Goal: Task Accomplishment & Management: Complete application form

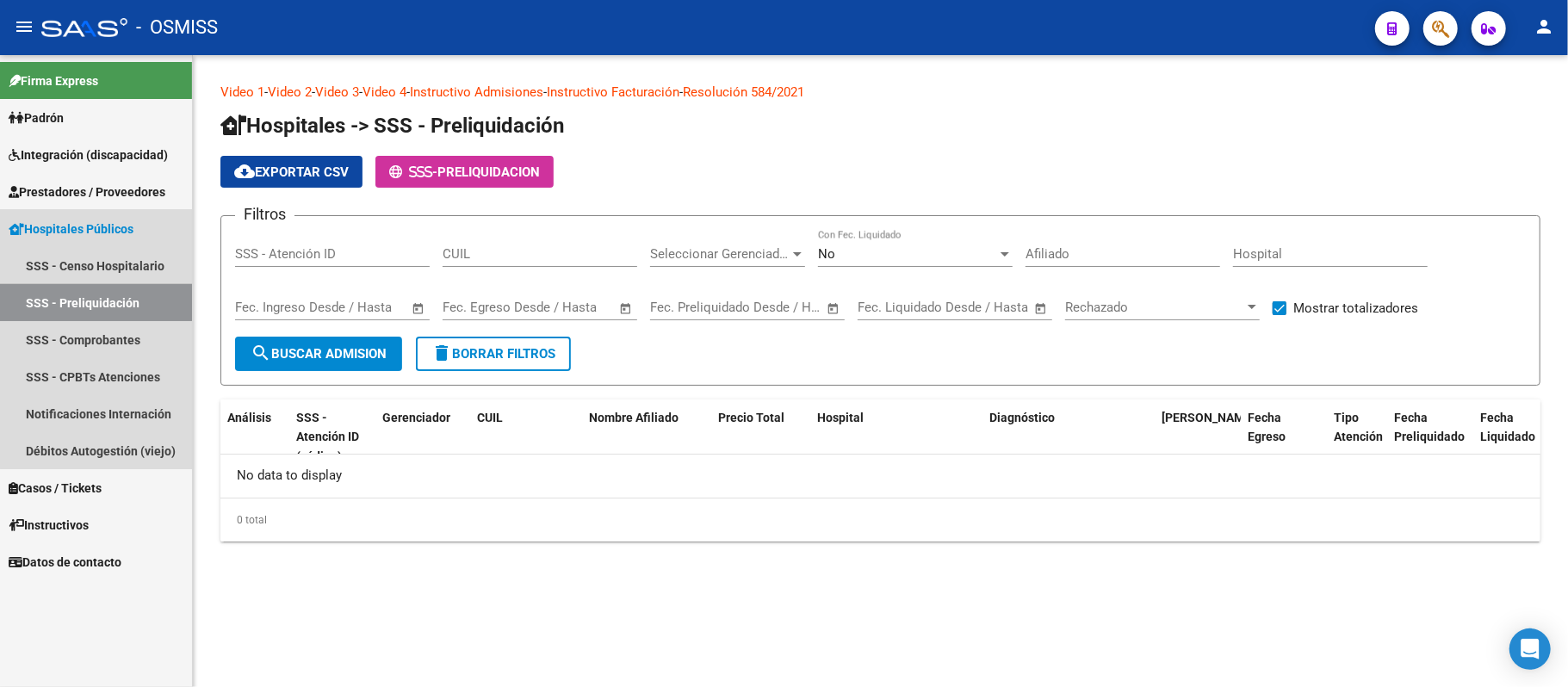
drag, startPoint x: 104, startPoint y: 290, endPoint x: 121, endPoint y: 266, distance: 29.4
click at [105, 290] on link "SSS - Preliquidación" at bounding box center [96, 302] width 192 height 37
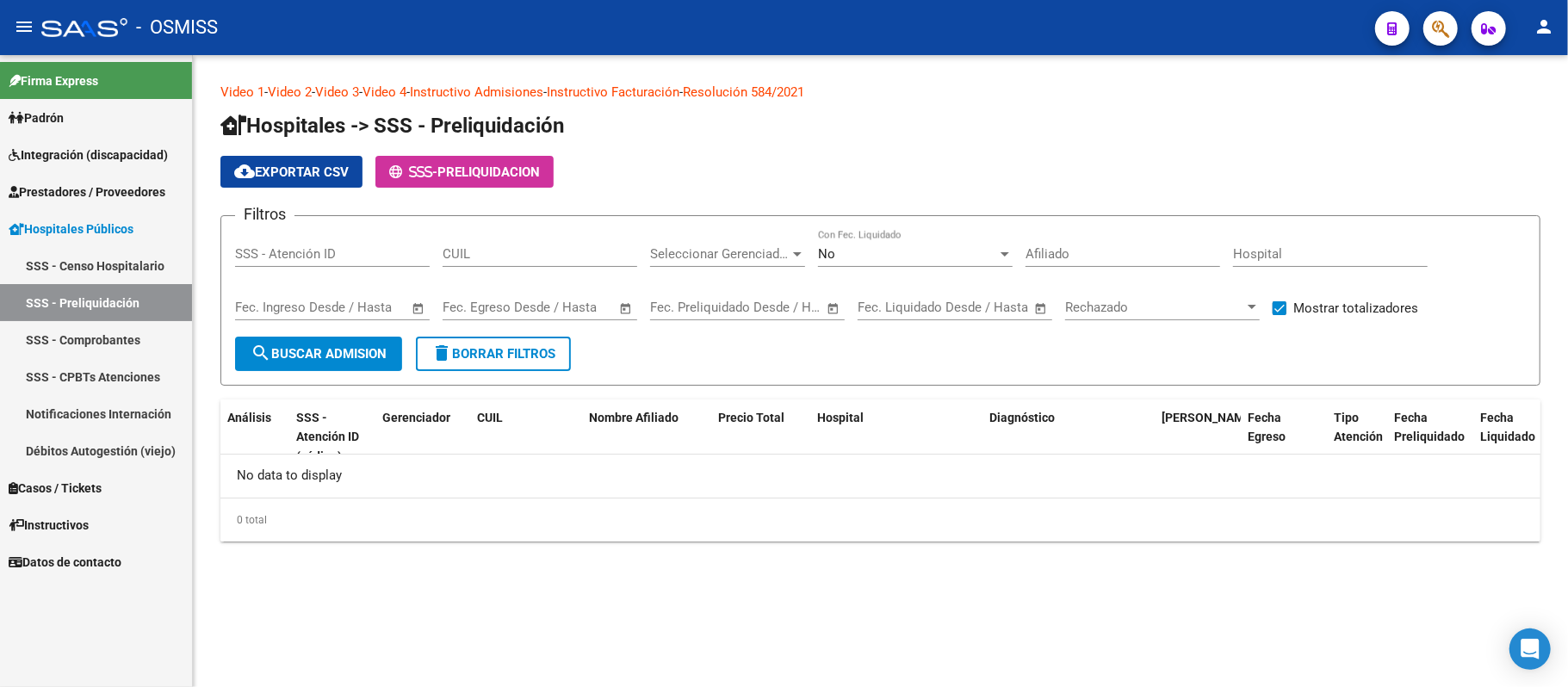
click at [127, 146] on span "Integración (discapacidad)" at bounding box center [88, 155] width 159 height 19
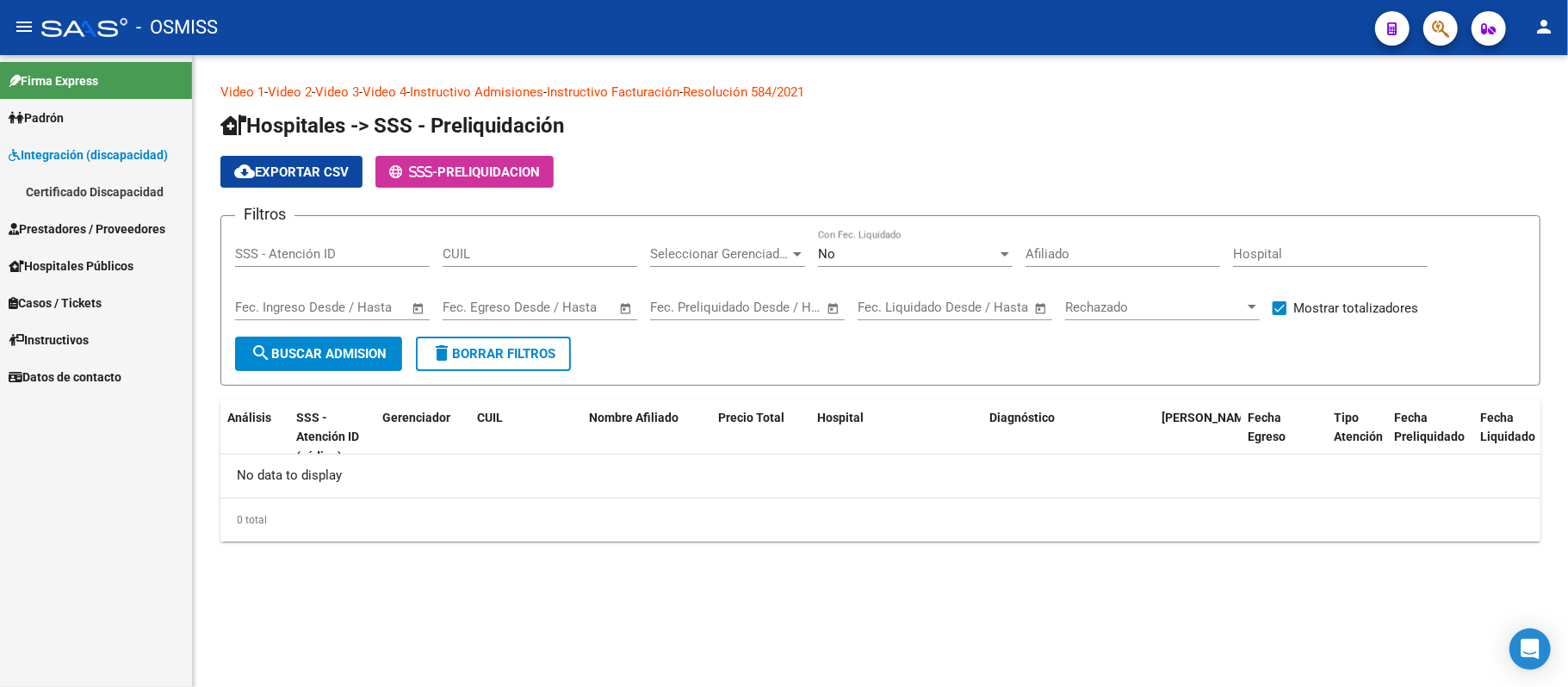
click at [145, 151] on span "Integración (discapacidad)" at bounding box center [88, 155] width 159 height 19
click at [152, 158] on span "Integración (discapacidad)" at bounding box center [88, 155] width 159 height 19
click at [165, 226] on span "Prestadores / Proveedores" at bounding box center [87, 229] width 157 height 19
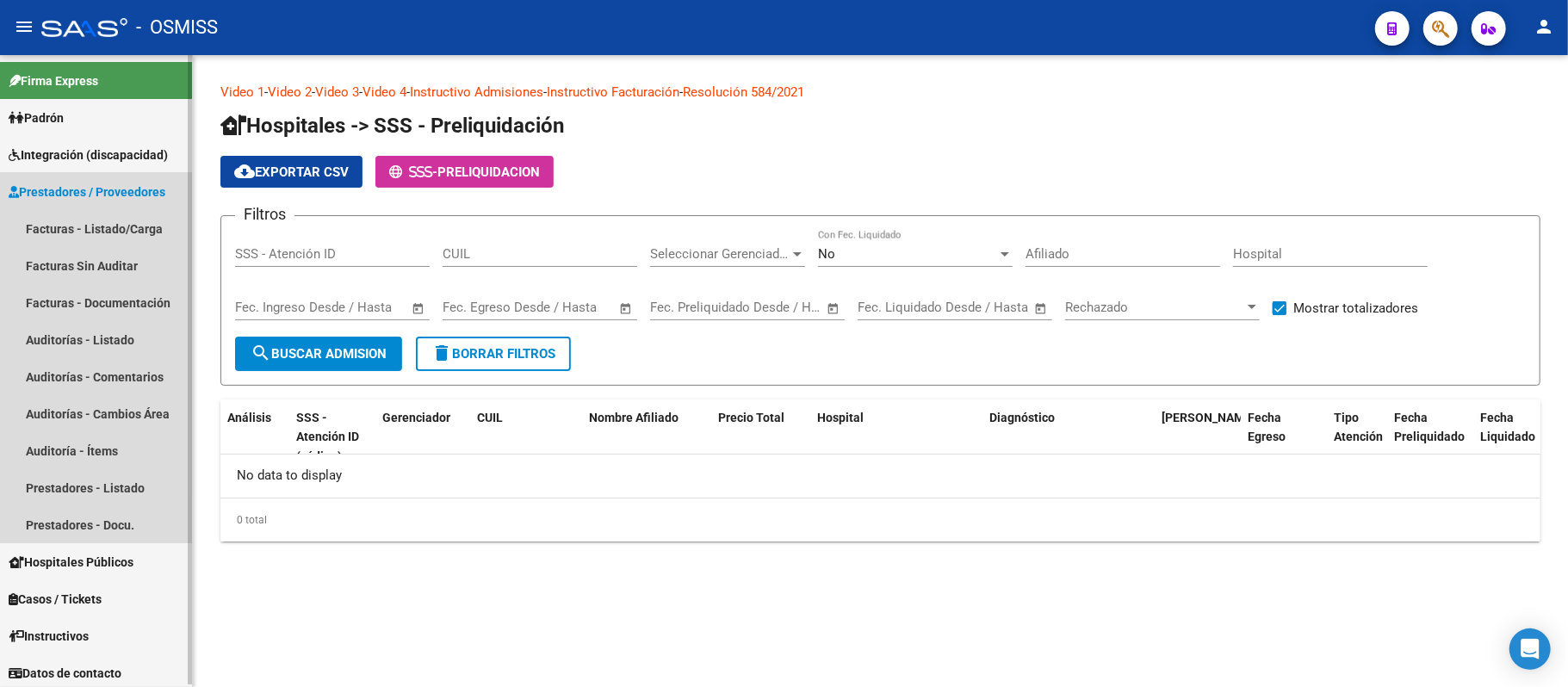
click at [125, 197] on span "Prestadores / Proveedores" at bounding box center [87, 192] width 157 height 19
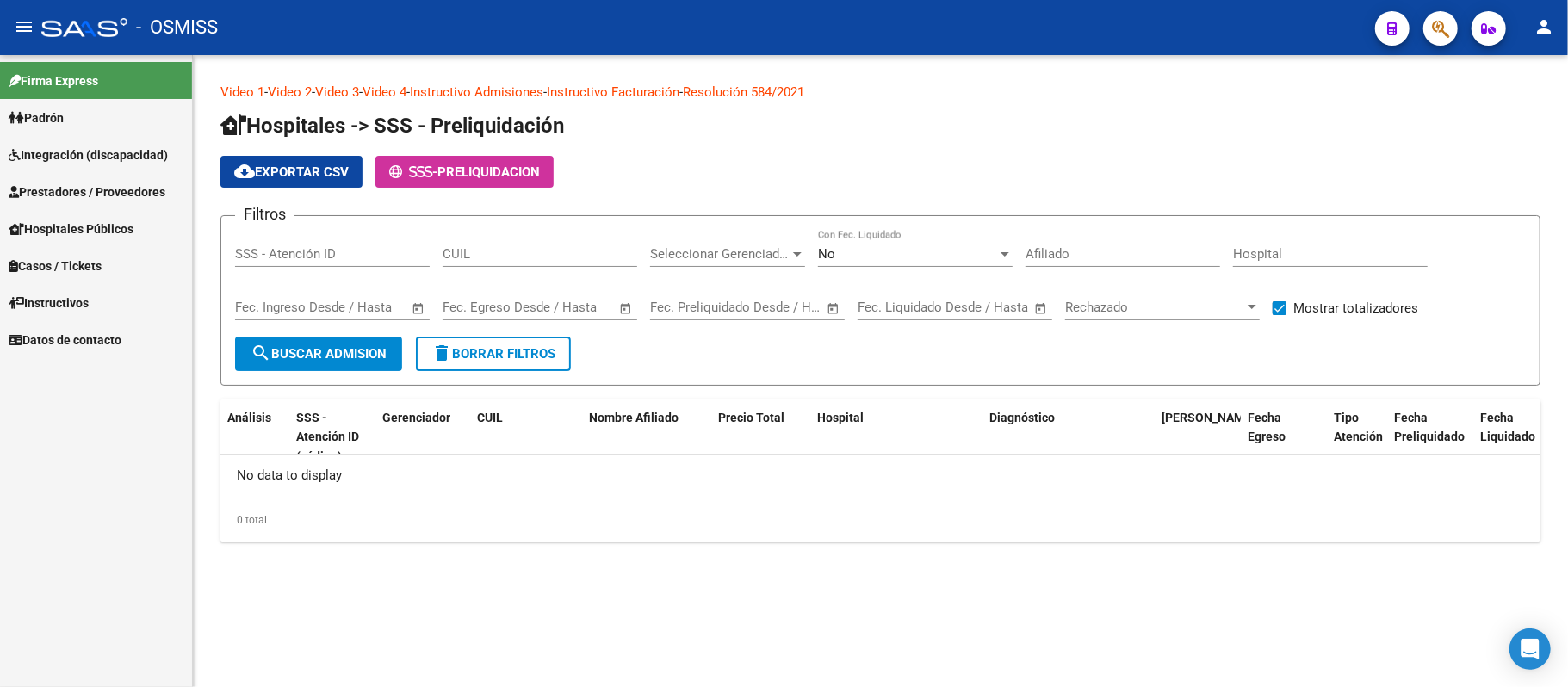
click at [134, 186] on span "Prestadores / Proveedores" at bounding box center [87, 192] width 157 height 19
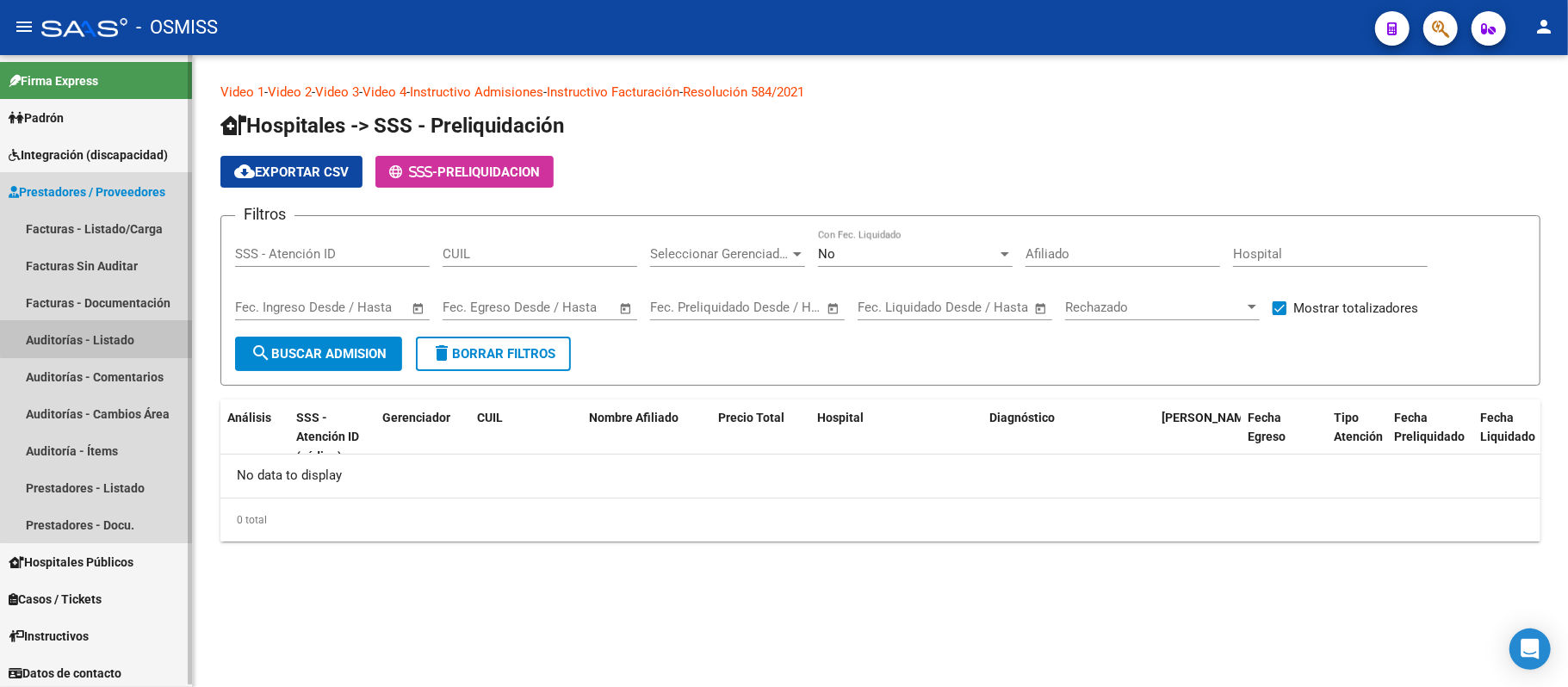
click at [132, 331] on link "Auditorías - Listado" at bounding box center [96, 339] width 192 height 37
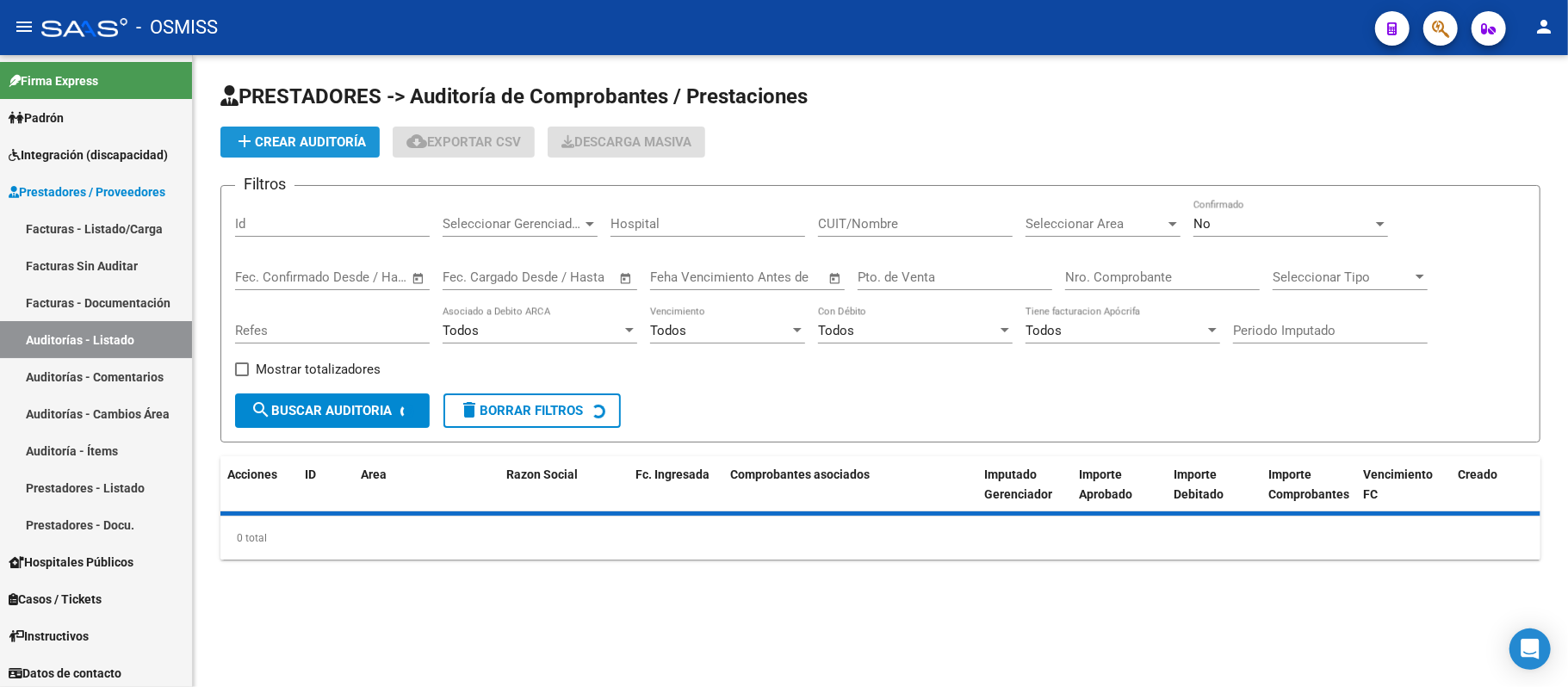
click at [301, 146] on span "add Crear Auditoría" at bounding box center [300, 142] width 132 height 16
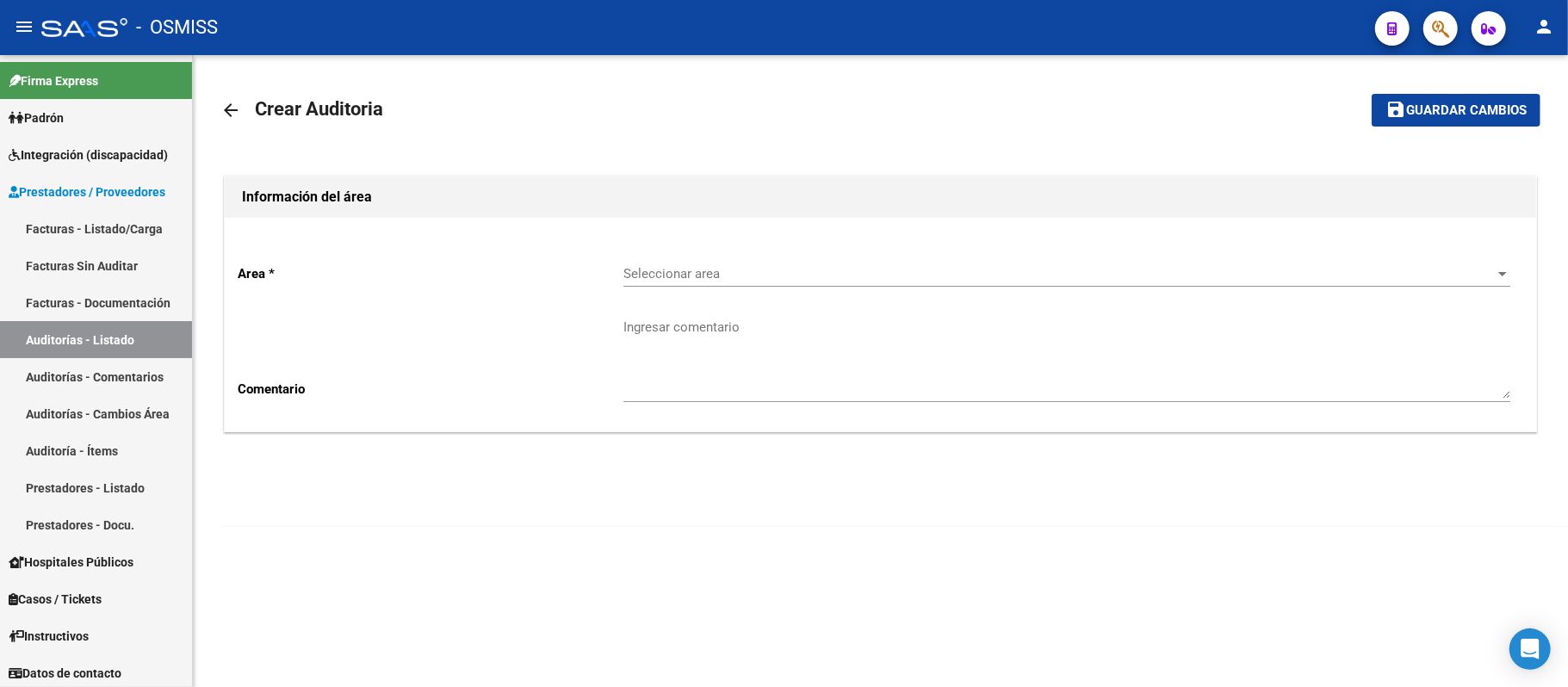
click at [793, 265] on div "Seleccionar area Seleccionar area" at bounding box center [1066, 268] width 887 height 37
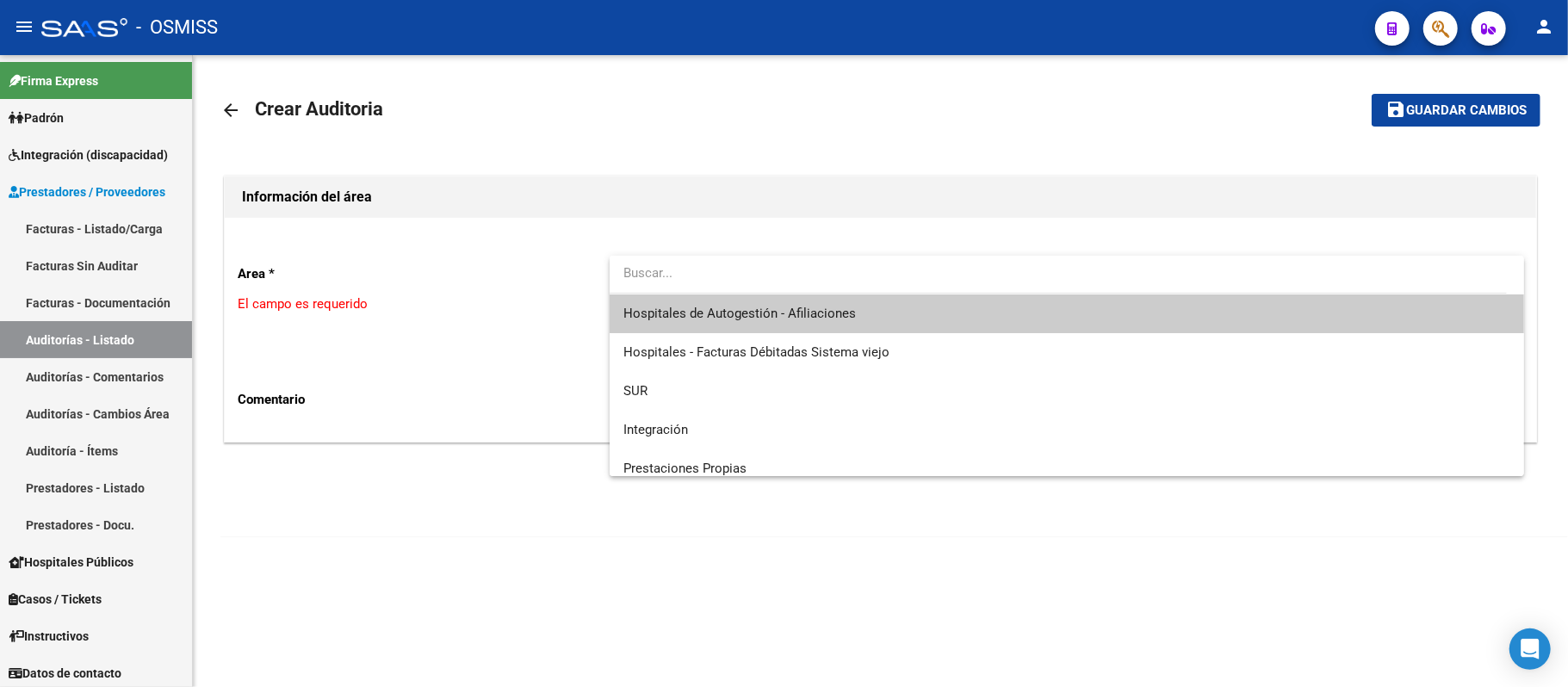
click at [795, 311] on span "Hospitales de Autogestión - Afiliaciones" at bounding box center [739, 313] width 233 height 16
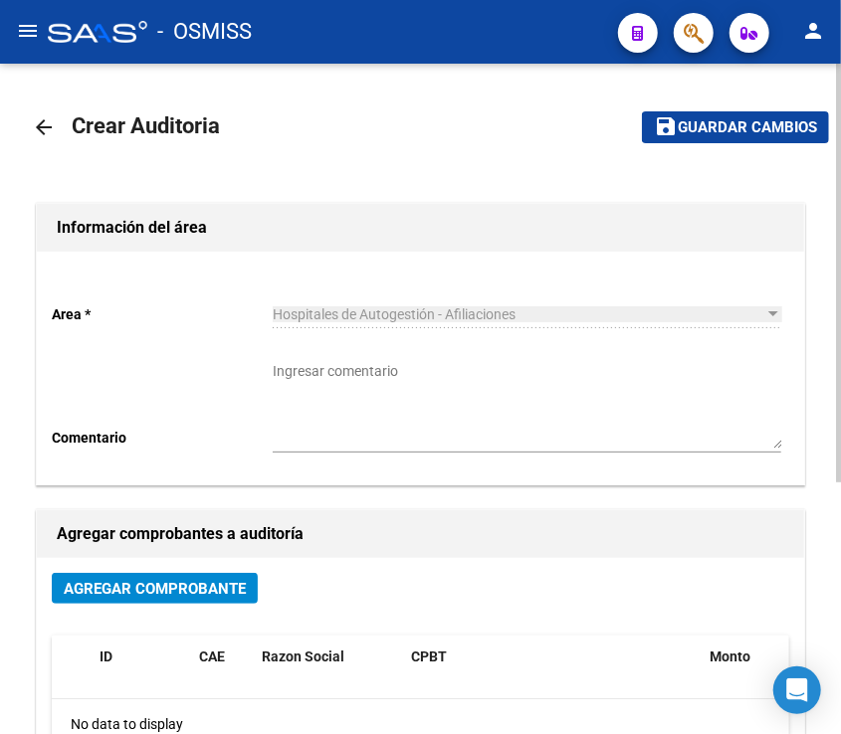
click at [487, 143] on mat-toolbar-row "arrow_back Crear Auditoria" at bounding box center [304, 128] width 544 height 64
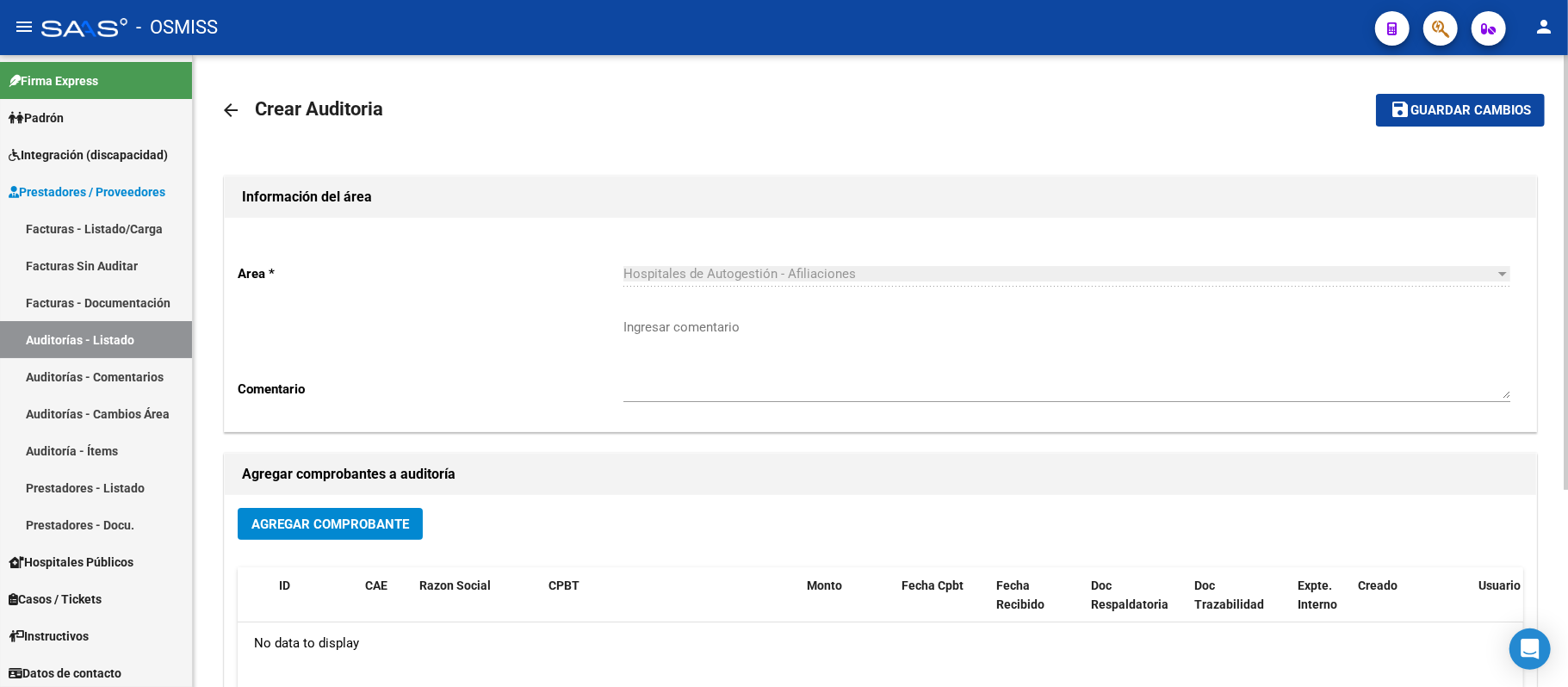
click at [344, 517] on span "Agregar Comprobante" at bounding box center [330, 524] width 157 height 16
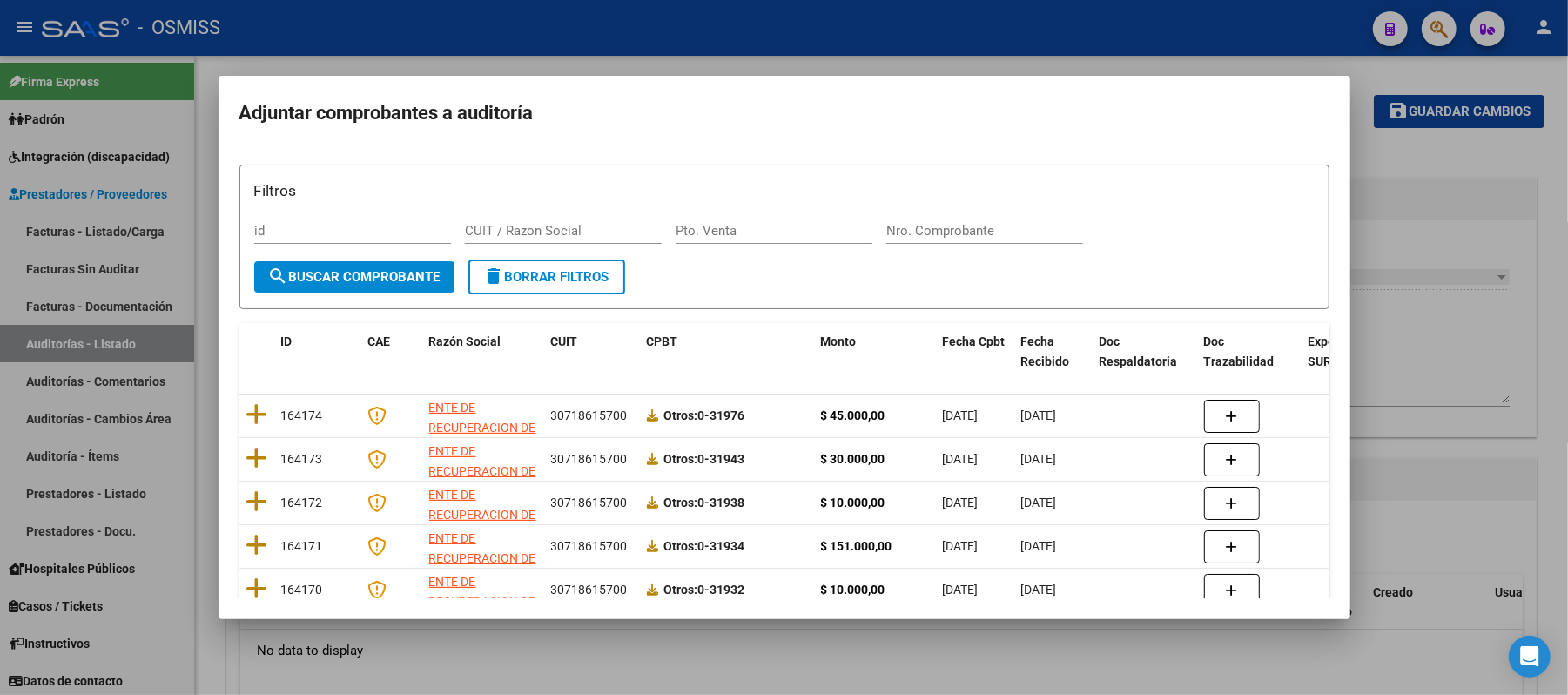
click at [993, 242] on div "Nro. Comprobante" at bounding box center [984, 231] width 197 height 26
click at [993, 225] on input "Nro. Comprobante" at bounding box center [984, 231] width 197 height 16
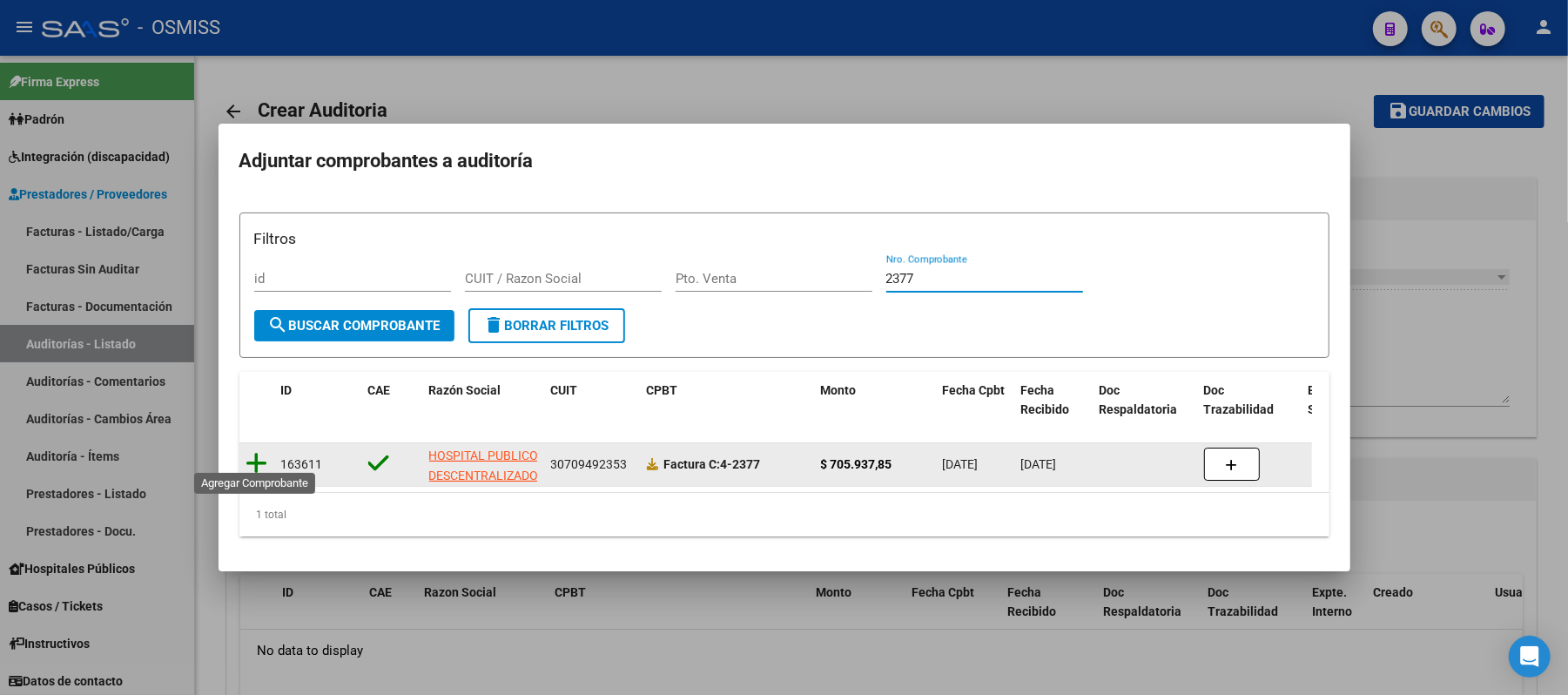
type input "2377"
click at [262, 451] on icon at bounding box center [257, 463] width 22 height 25
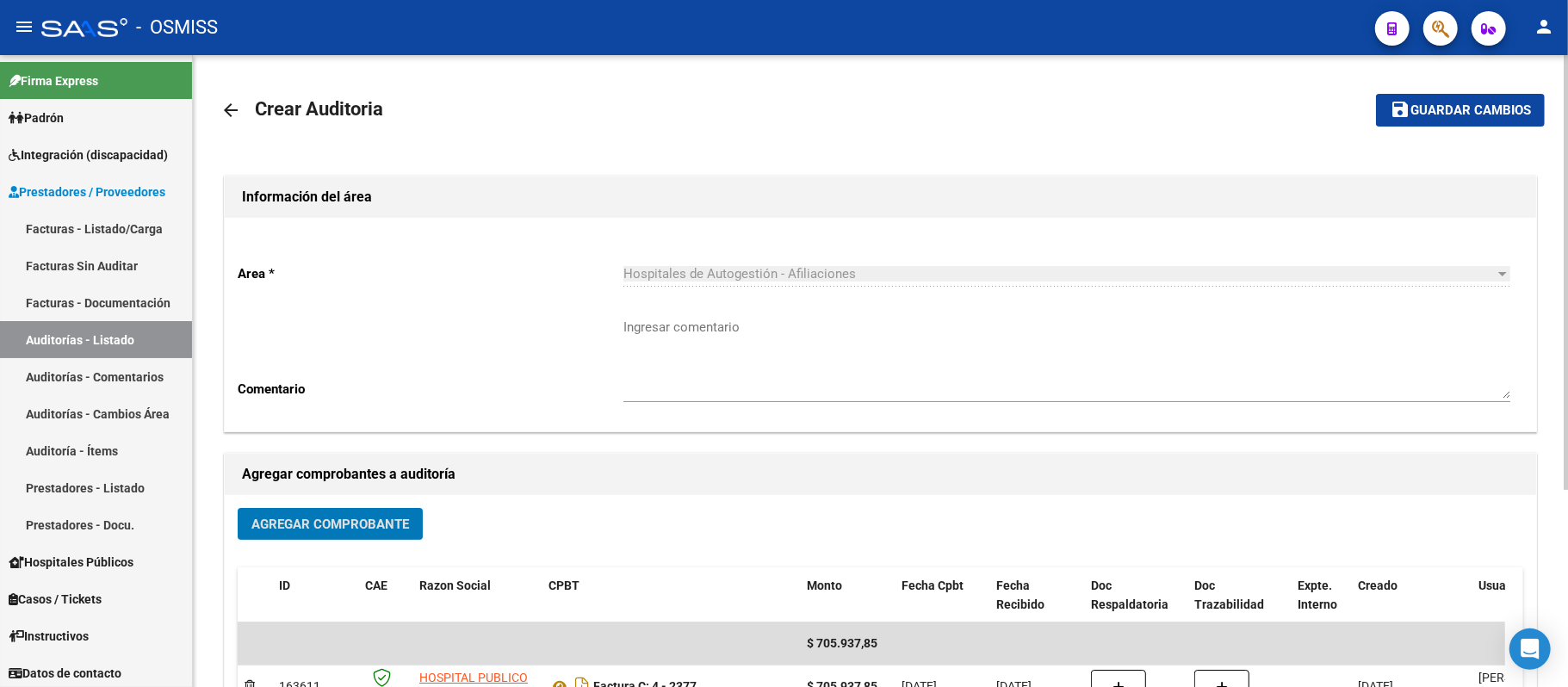
click at [1422, 113] on span "Guardar cambios" at bounding box center [1470, 111] width 120 height 16
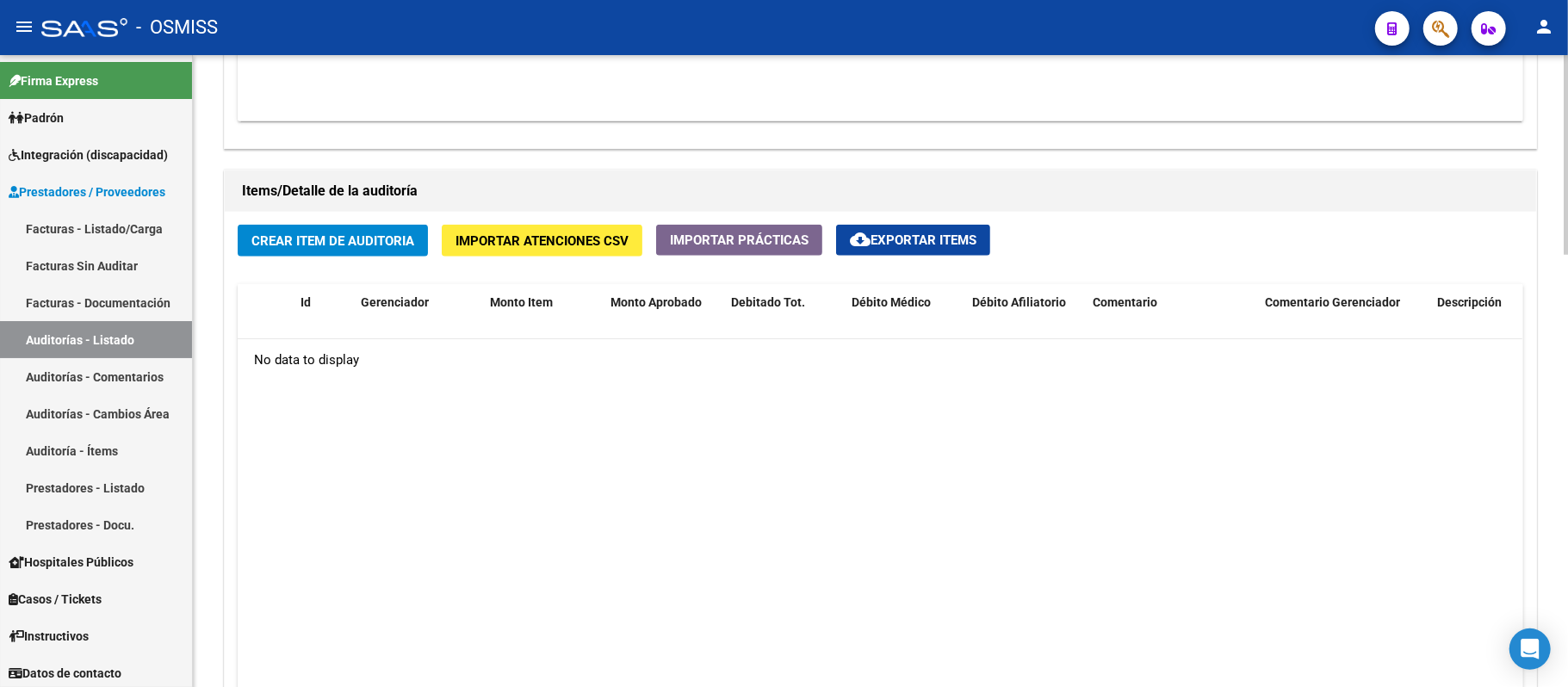
scroll to position [1147, 0]
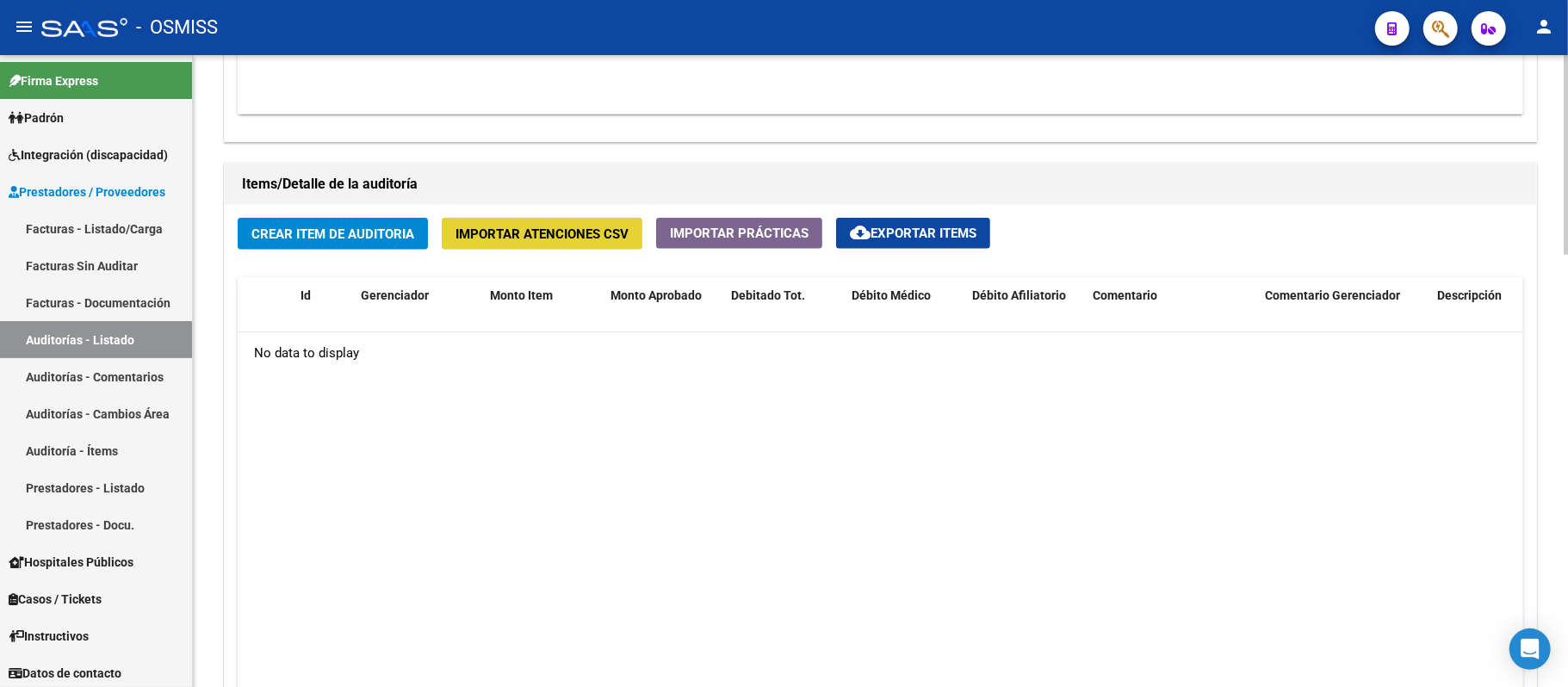
click at [506, 228] on span "Importar Atenciones CSV" at bounding box center [542, 234] width 173 height 16
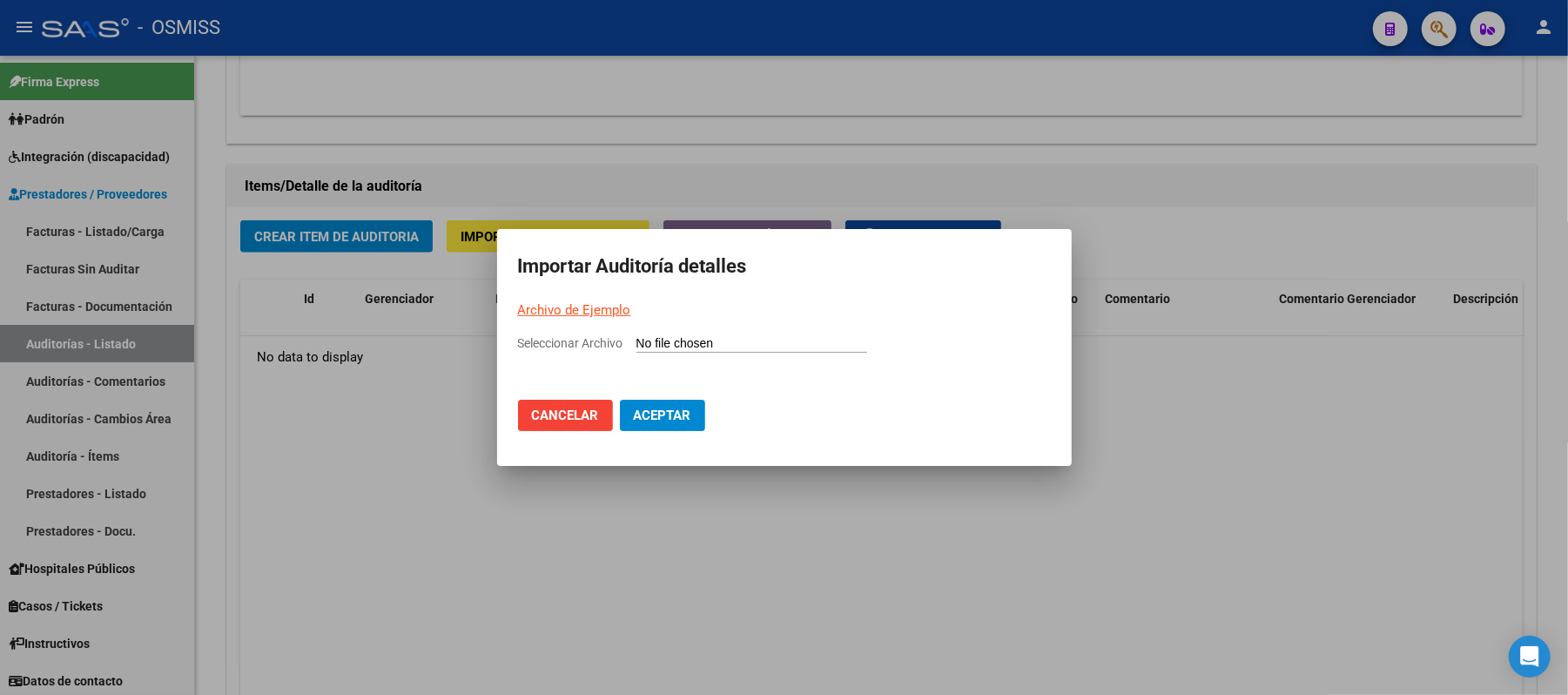
click at [549, 308] on link "Archivo de Ejemplo" at bounding box center [574, 310] width 113 height 16
click at [1175, 435] on div at bounding box center [784, 348] width 1568 height 695
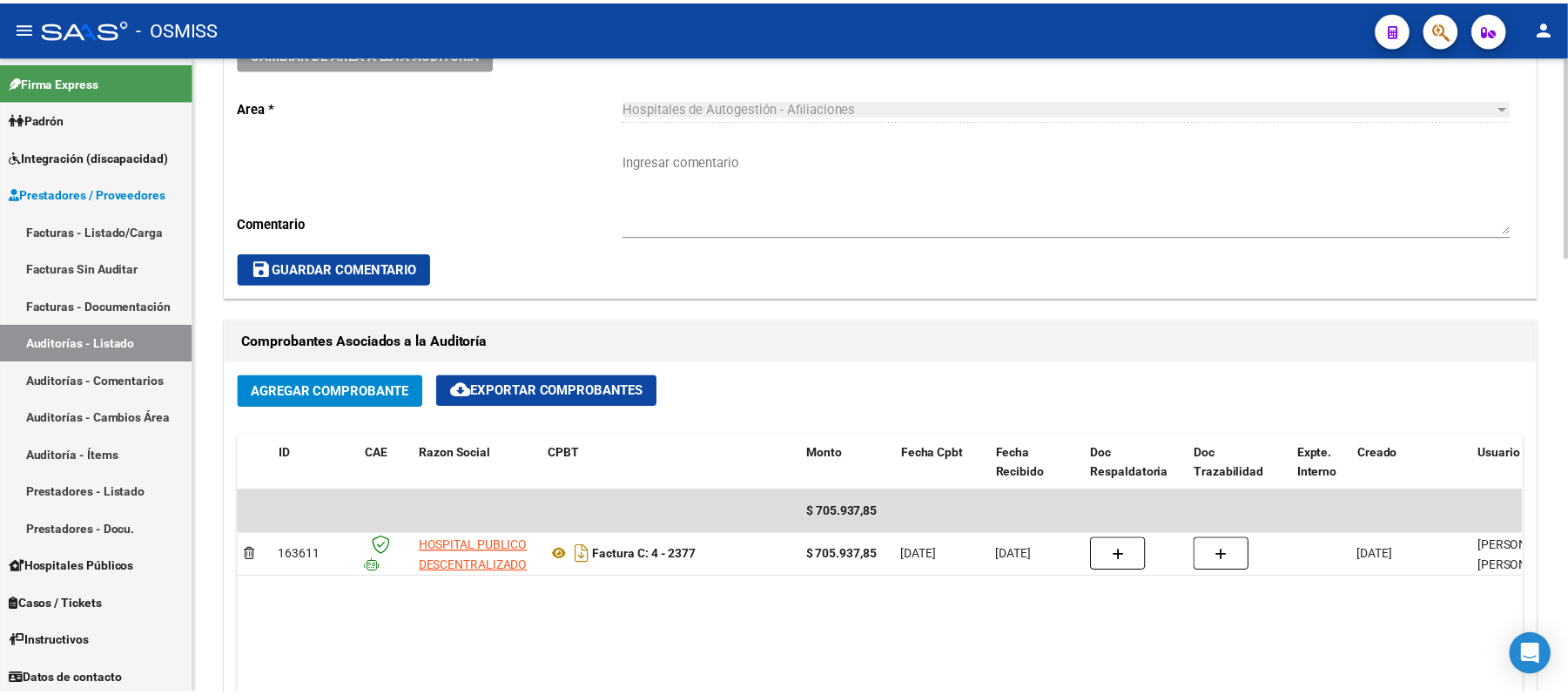
scroll to position [928, 0]
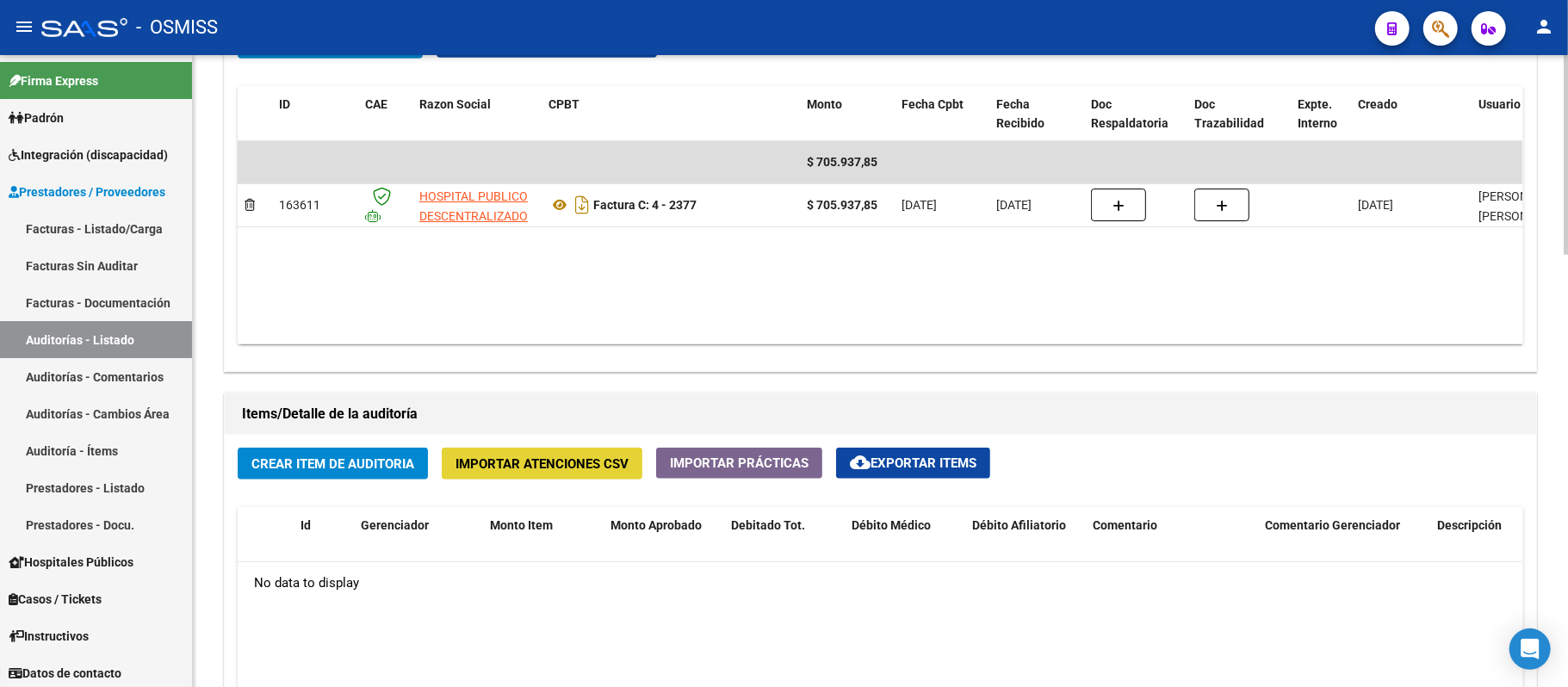
click at [535, 465] on span "Importar Atenciones CSV" at bounding box center [542, 464] width 173 height 16
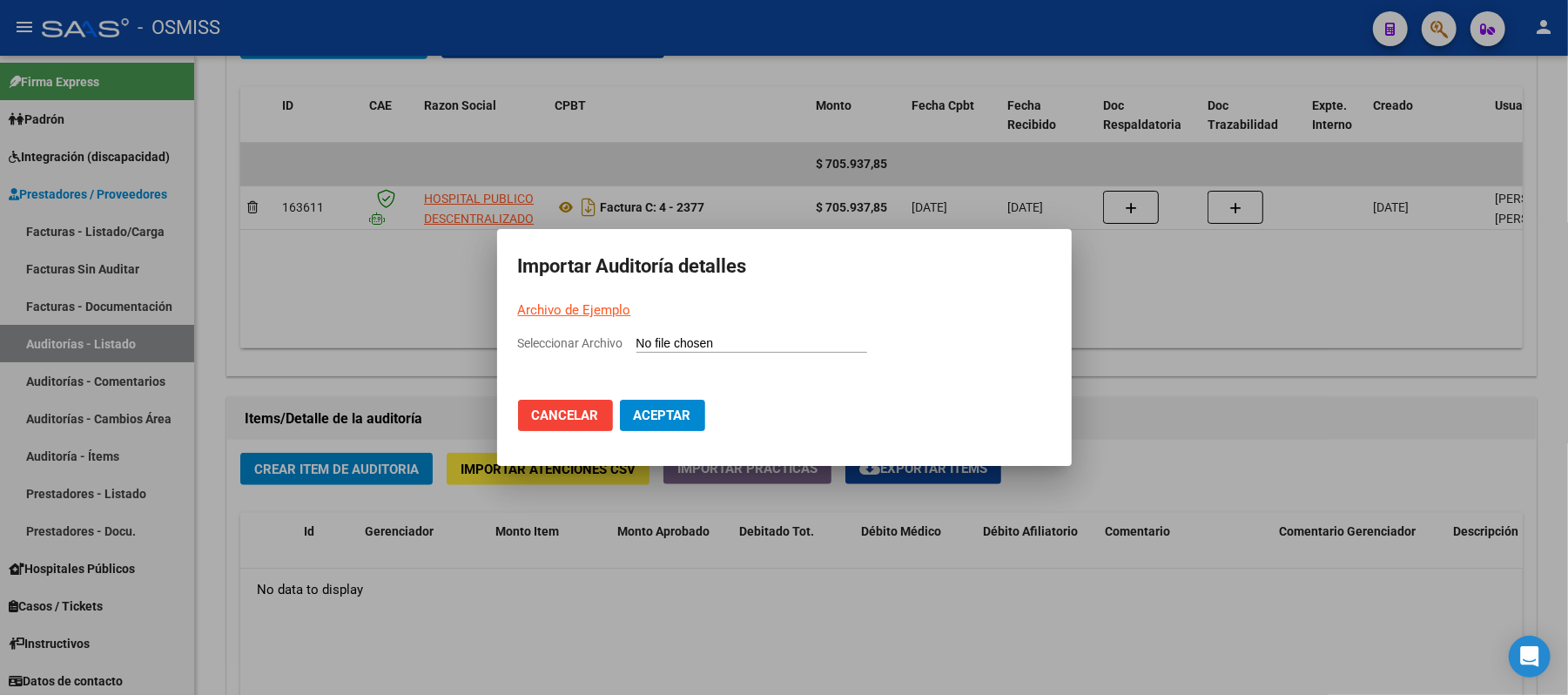
click at [691, 328] on mat-dialog-container "Importar Auditoría detalles Archivo de Ejemplo Seleccionar Archivo Cancelar Ace…" at bounding box center [784, 348] width 575 height 237
click at [695, 345] on input "Seleccionar Archivo" at bounding box center [752, 344] width 231 height 17
type input "C:\fakepath\Auditoria-demo-saas - 2025-08-18T145808.448.csv"
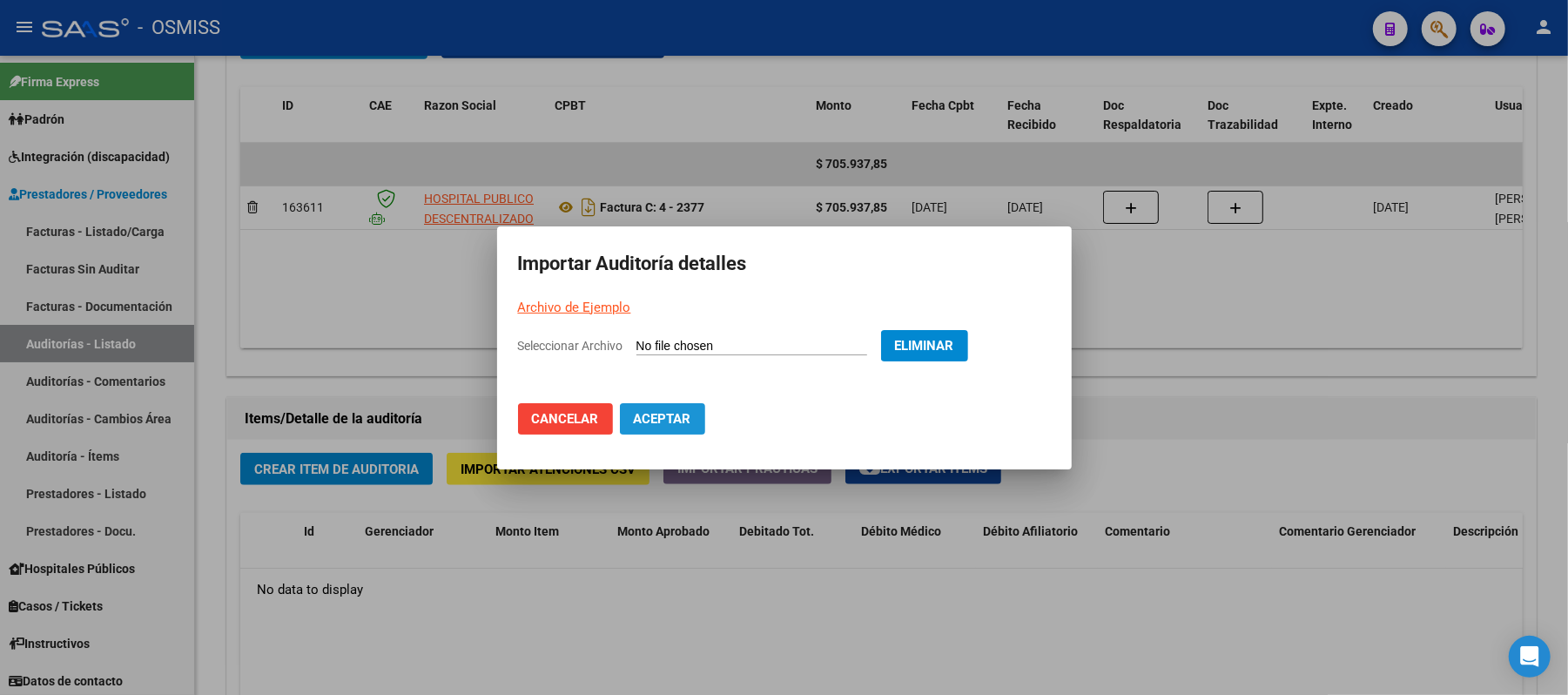
click at [662, 411] on span "Aceptar" at bounding box center [662, 419] width 58 height 16
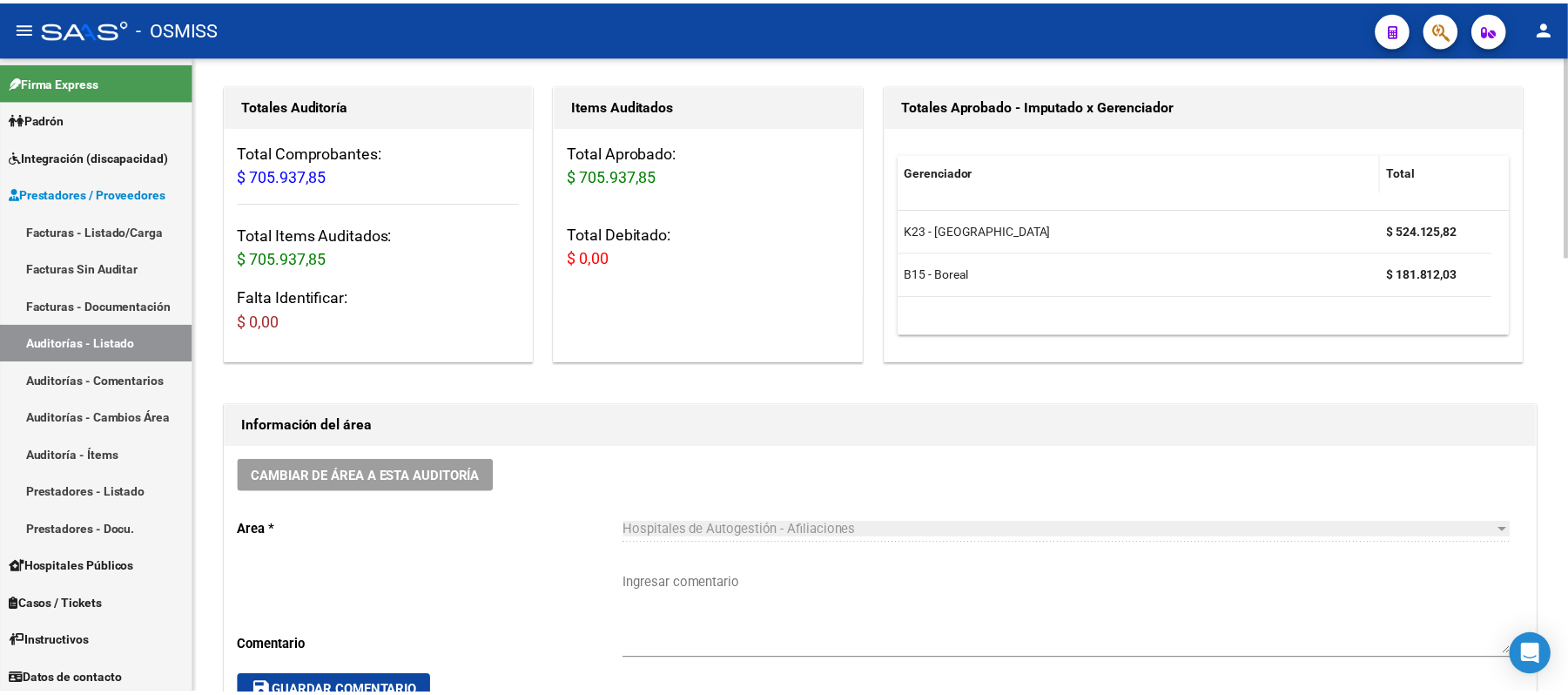
scroll to position [348, 0]
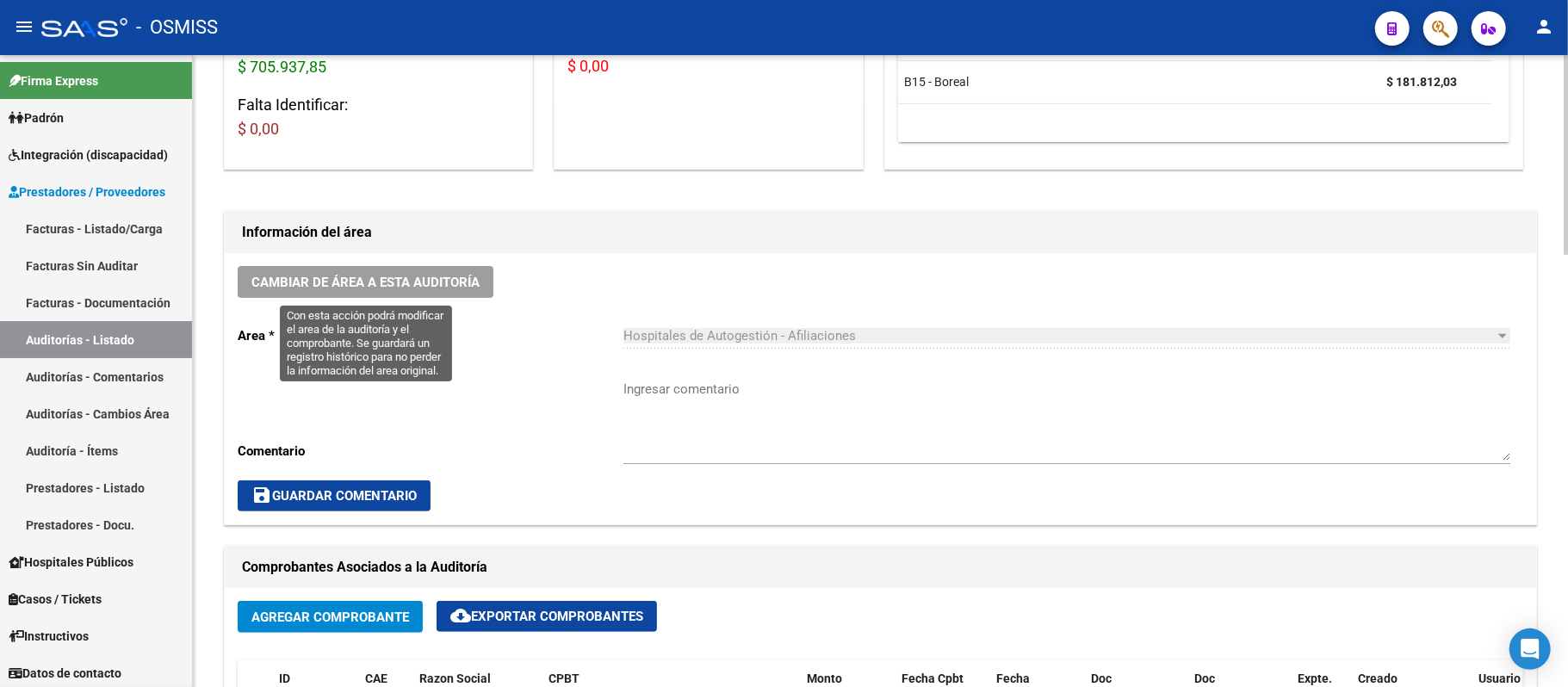
click at [402, 284] on span "Cambiar de área a esta auditoría" at bounding box center [365, 282] width 228 height 16
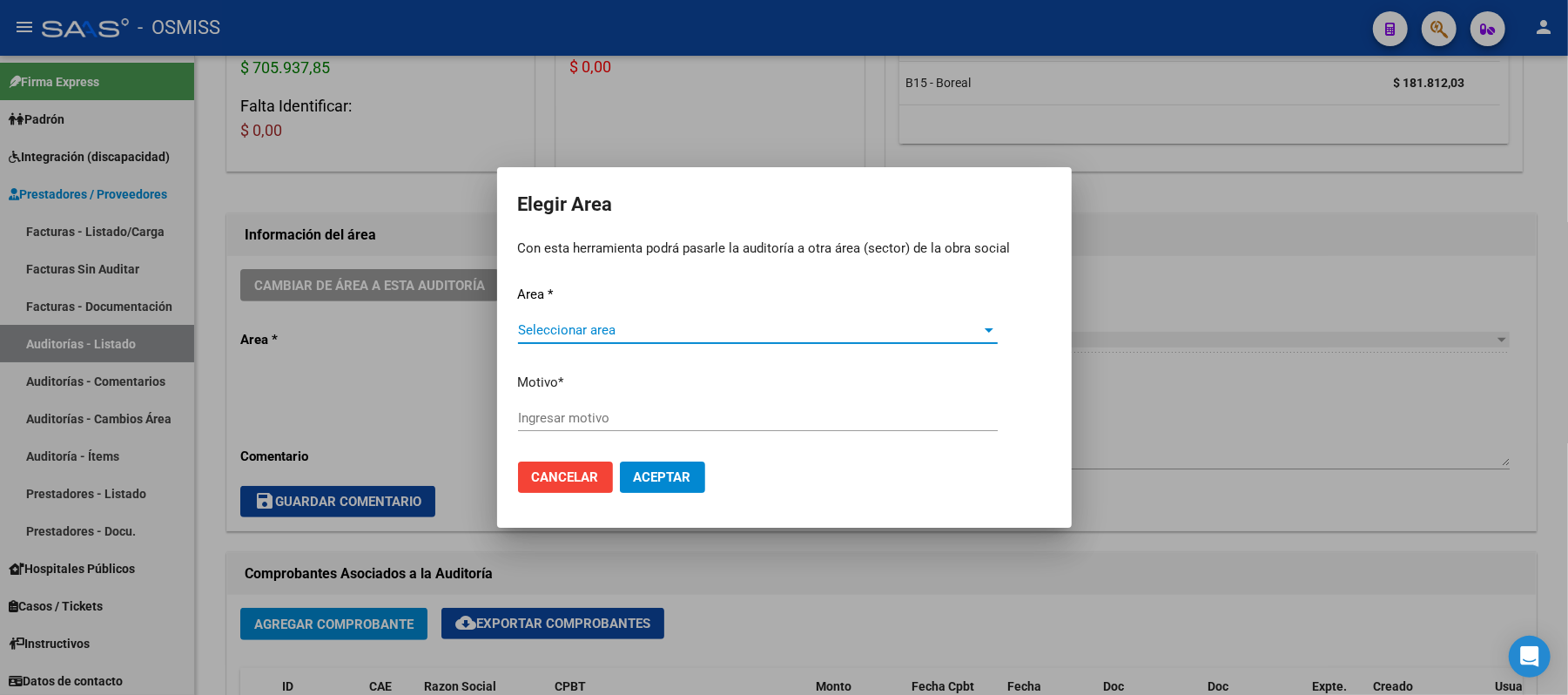
click at [549, 331] on span "Seleccionar area" at bounding box center [750, 330] width 464 height 16
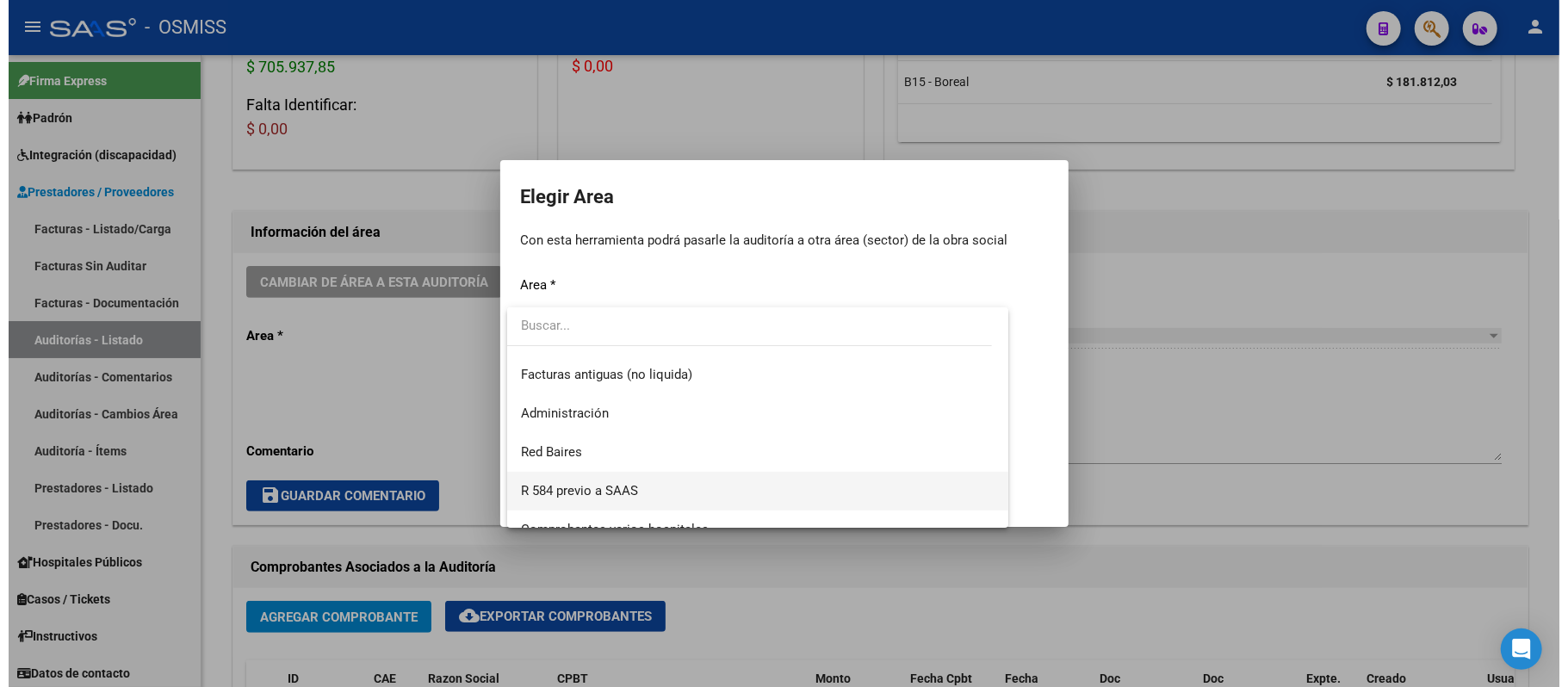
scroll to position [284, 0]
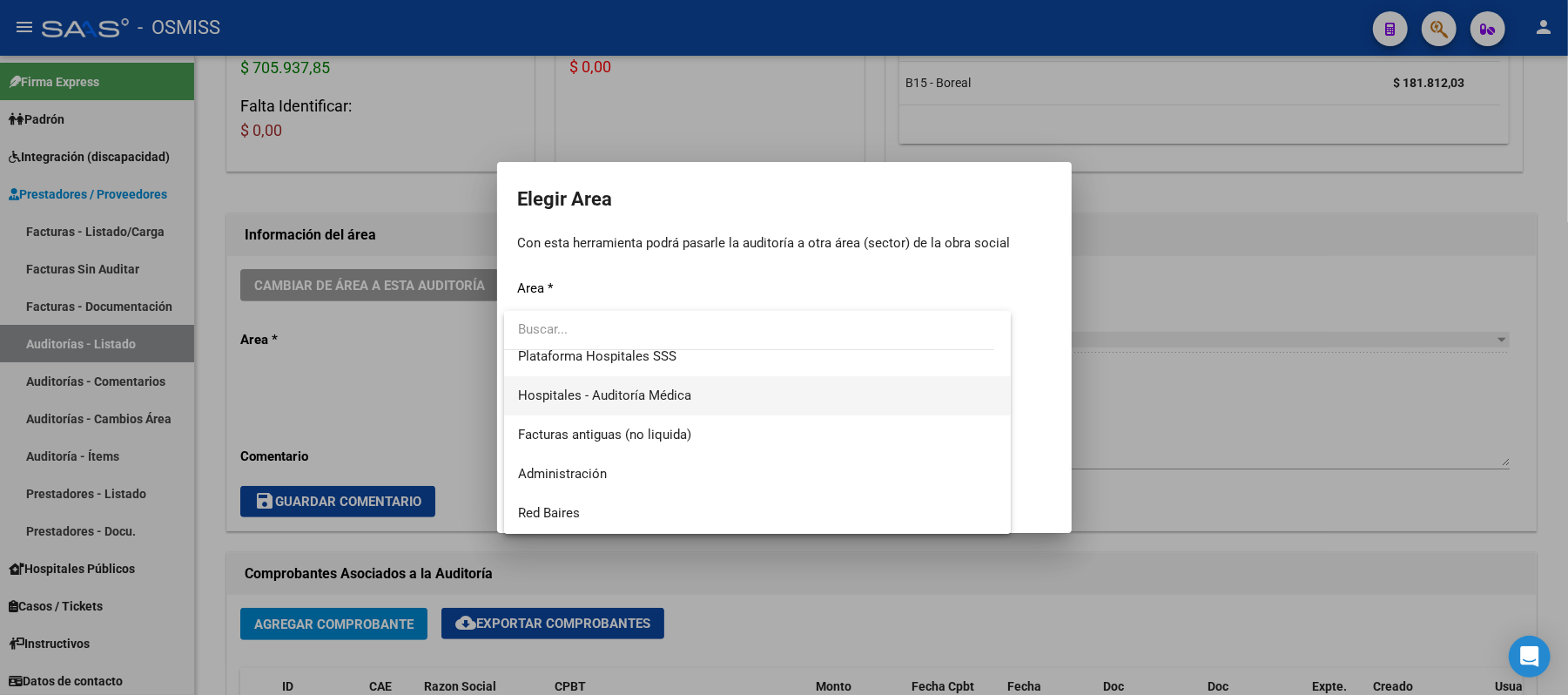
click at [700, 391] on span "Hospitales - Auditoría Médica" at bounding box center [758, 396] width 480 height 39
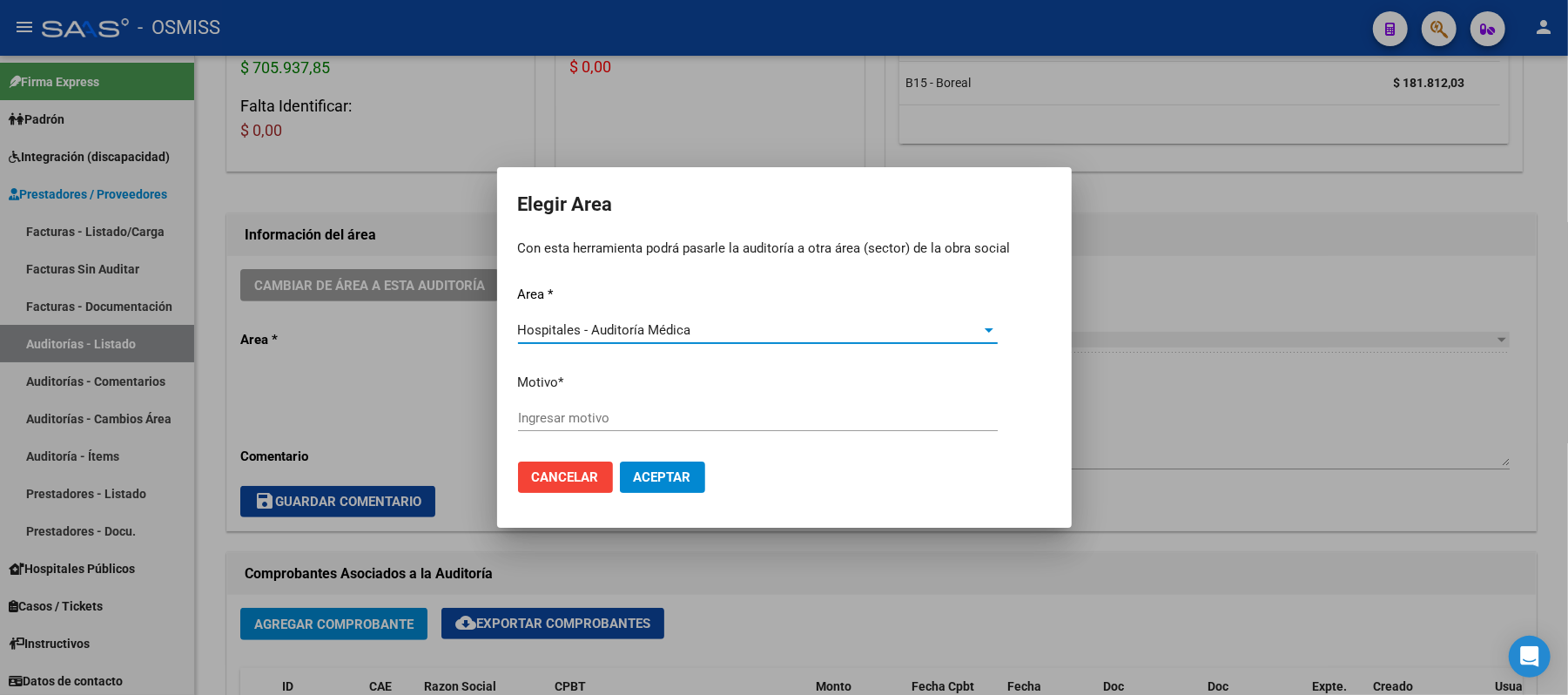
click at [677, 406] on div "Ingresar motivo" at bounding box center [758, 418] width 480 height 26
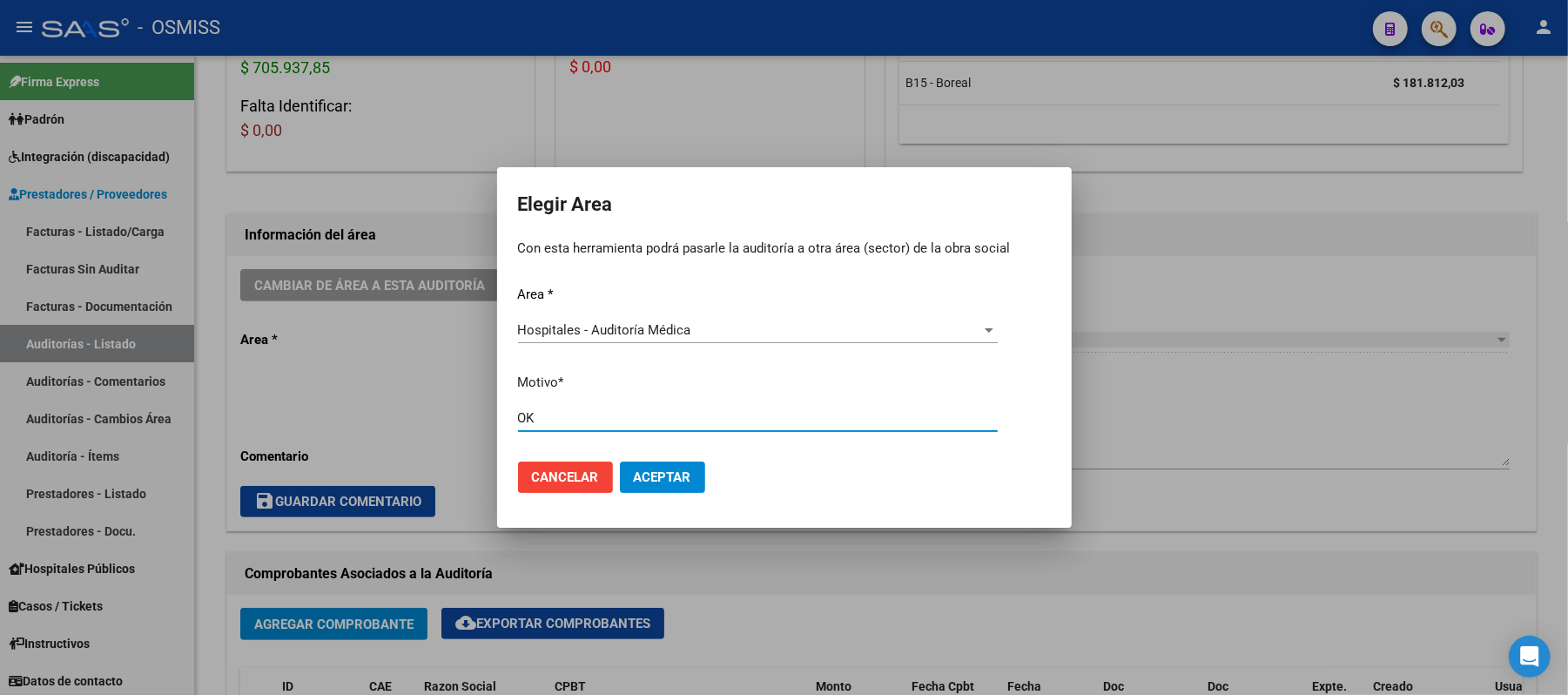
type input "OK"
click at [659, 469] on span "Aceptar" at bounding box center [662, 477] width 58 height 16
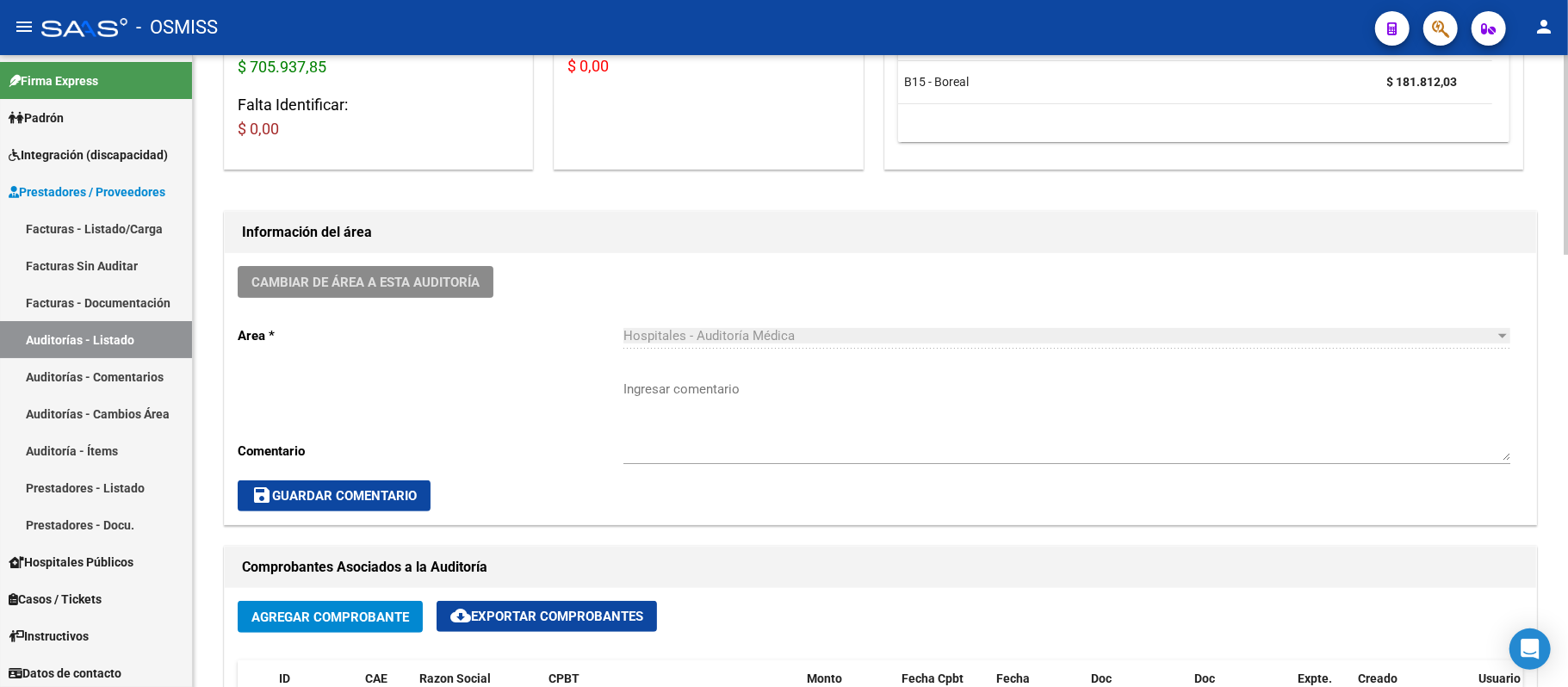
click at [897, 415] on textarea "Ingresar comentario" at bounding box center [1066, 421] width 887 height 81
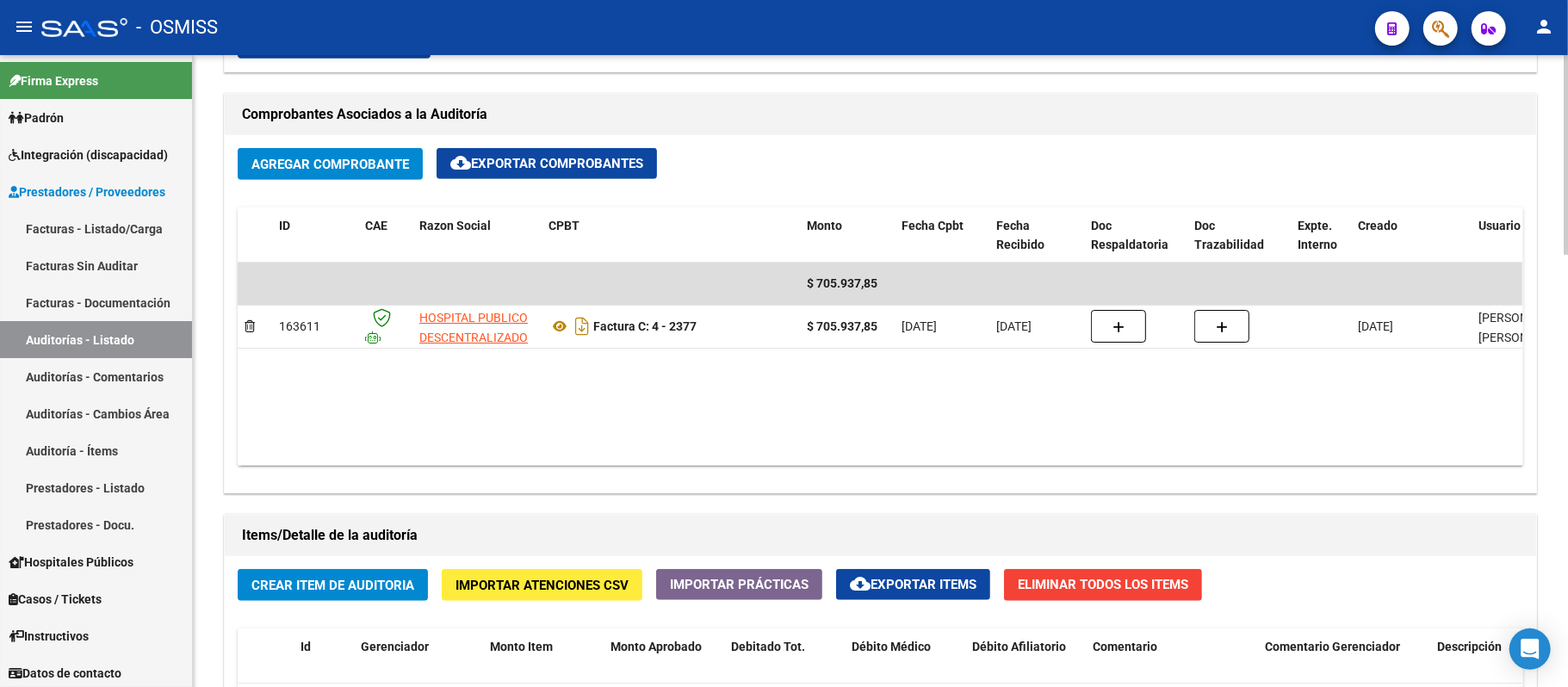
scroll to position [0, 0]
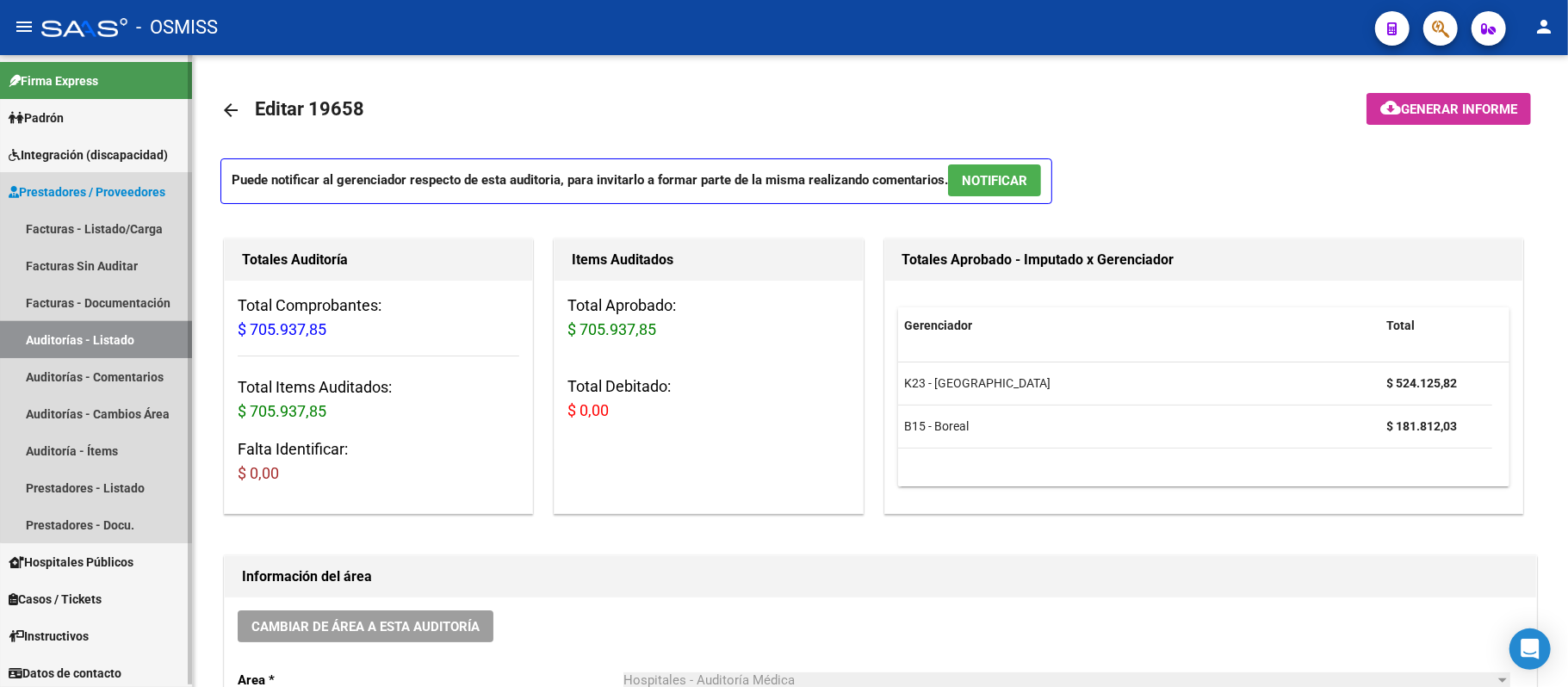
click at [151, 335] on link "Auditorías - Listado" at bounding box center [96, 339] width 192 height 37
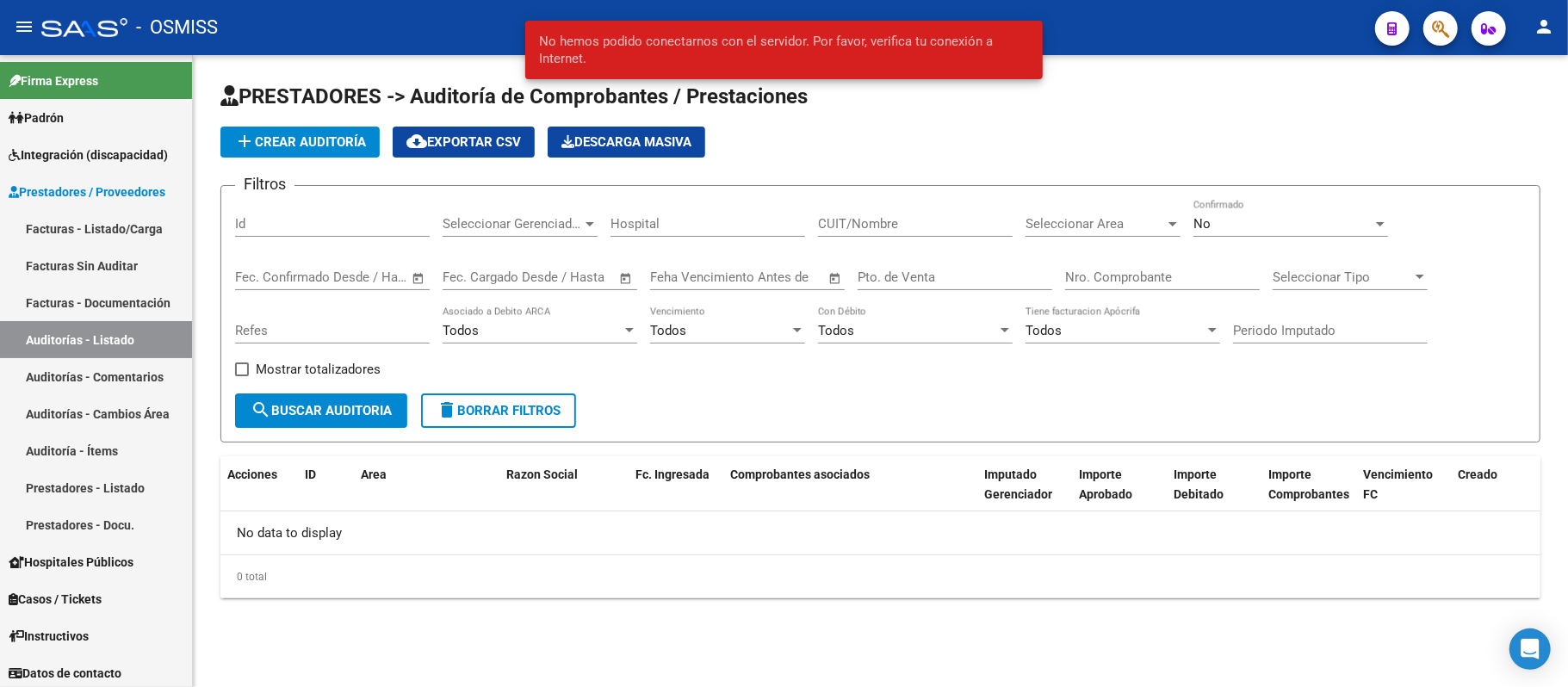
click at [1334, 77] on div "PRESTADORES -> Auditoría de Comprobantes / Prestaciones add Crear Auditoría clo…" at bounding box center [880, 354] width 1375 height 598
